Goal: Navigation & Orientation: Find specific page/section

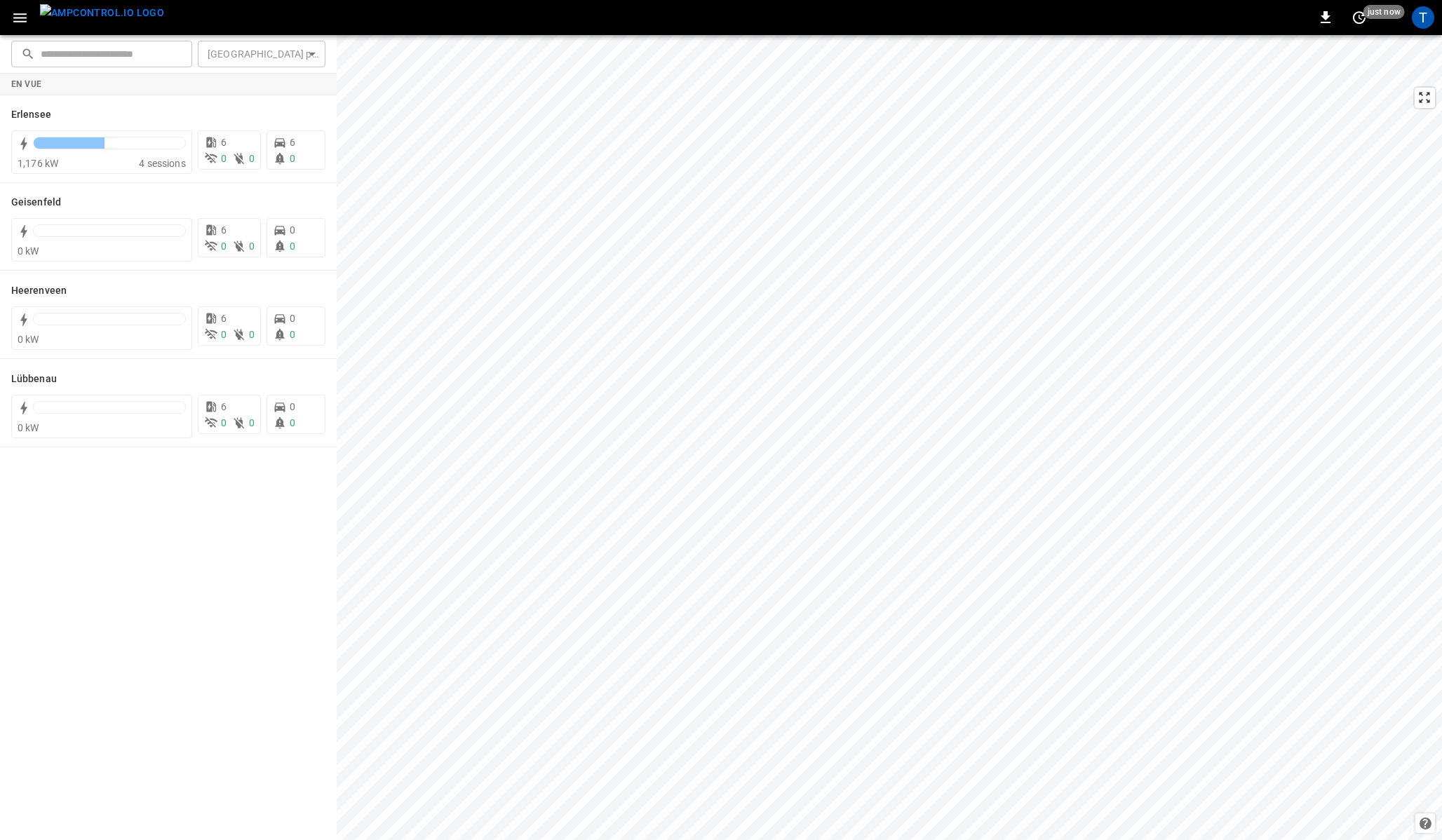
click at [18, 19] on icon "button" at bounding box center [19, 18] width 18 height 18
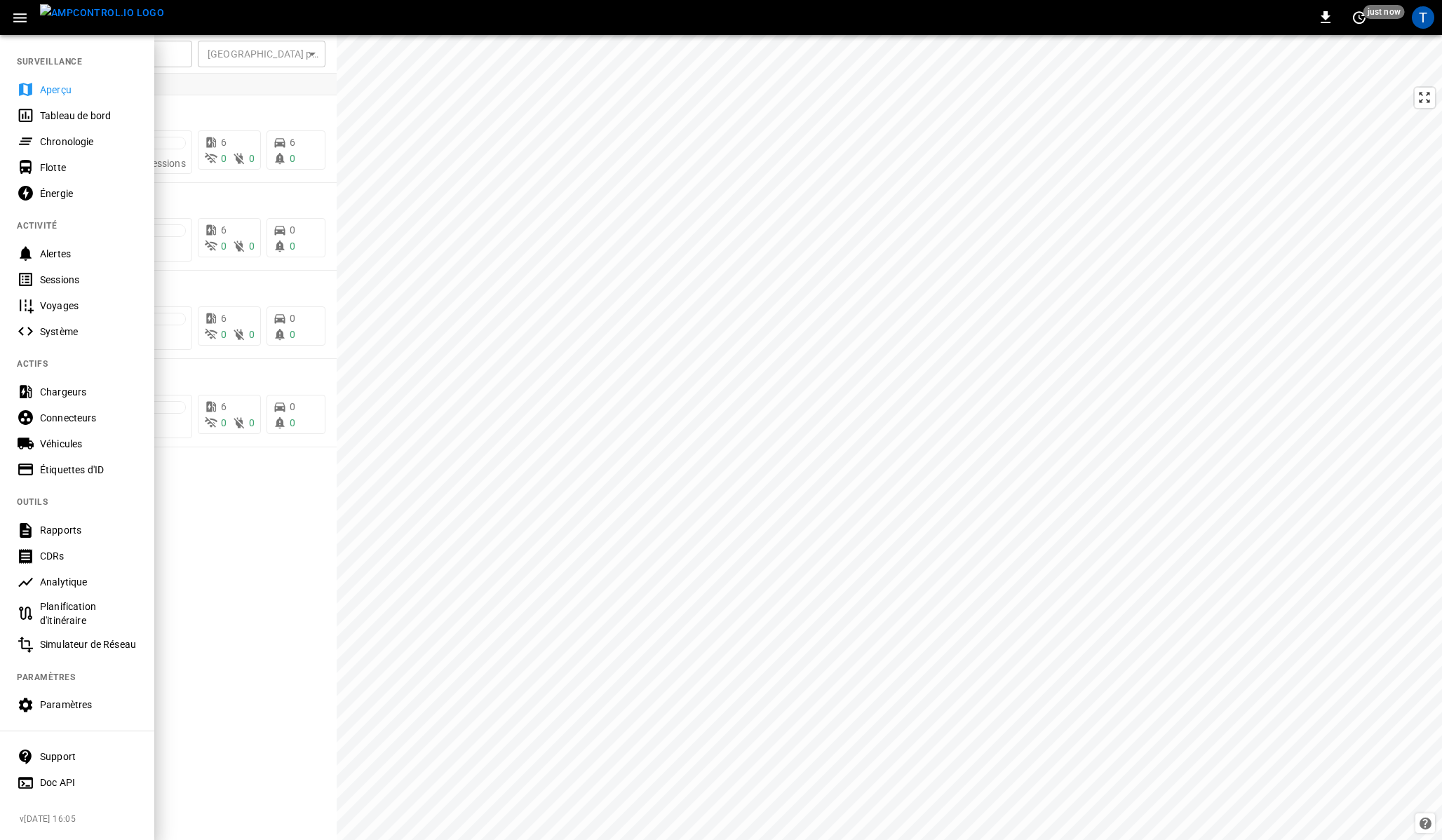
click at [63, 119] on div "Tableau de bord" at bounding box center [88, 115] width 97 height 14
